Goal: Information Seeking & Learning: Learn about a topic

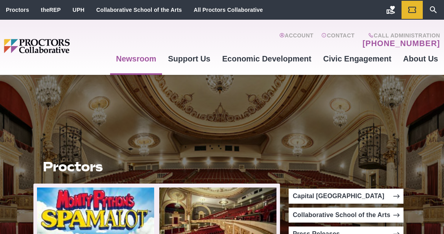
scroll to position [79, 0]
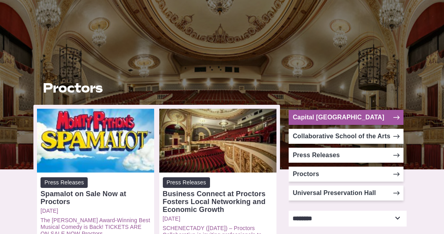
click at [347, 116] on link "Capital [GEOGRAPHIC_DATA]" at bounding box center [346, 117] width 115 height 15
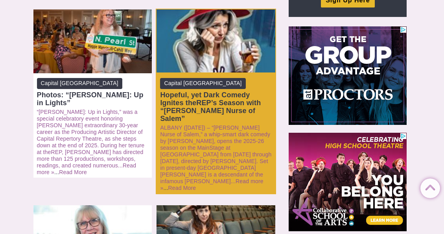
scroll to position [157, 0]
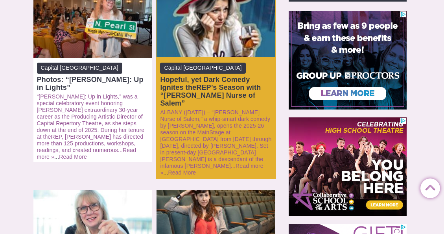
click at [231, 30] on div at bounding box center [216, 26] width 119 height 64
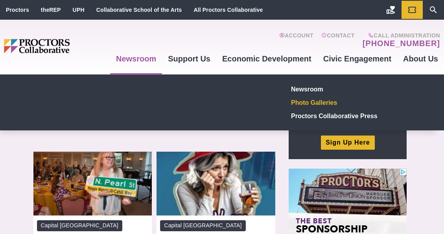
click at [308, 106] on link "Photo Galleries" at bounding box center [345, 102] width 115 height 13
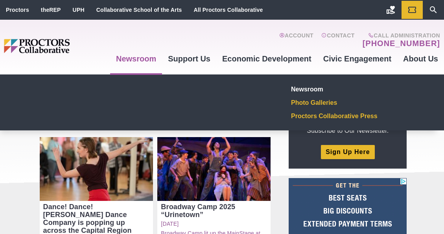
click at [310, 117] on link "Proctors Collaborative Press" at bounding box center [345, 115] width 115 height 13
